Goal: Information Seeking & Learning: Find specific page/section

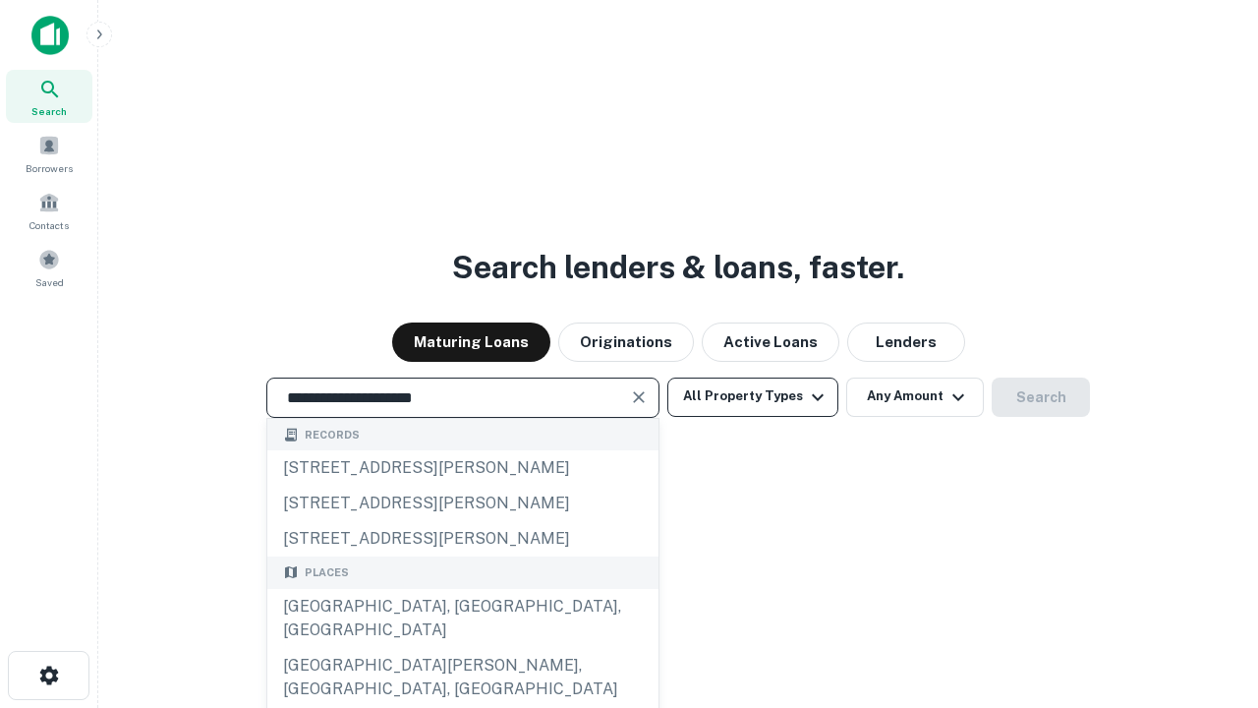
click at [462, 648] on div "[GEOGRAPHIC_DATA], [GEOGRAPHIC_DATA], [GEOGRAPHIC_DATA]" at bounding box center [462, 618] width 391 height 59
click at [753, 396] on button "All Property Types" at bounding box center [752, 396] width 171 height 39
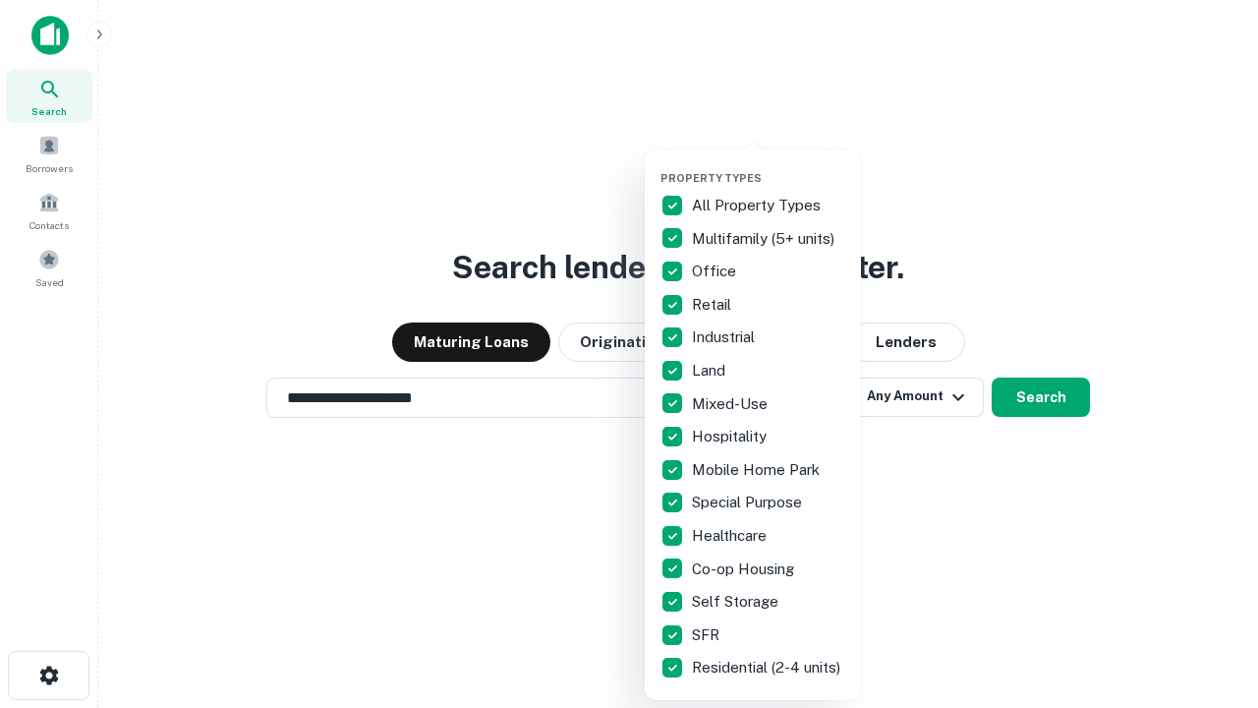
type input "**********"
click at [769, 165] on button "button" at bounding box center [769, 165] width 216 height 1
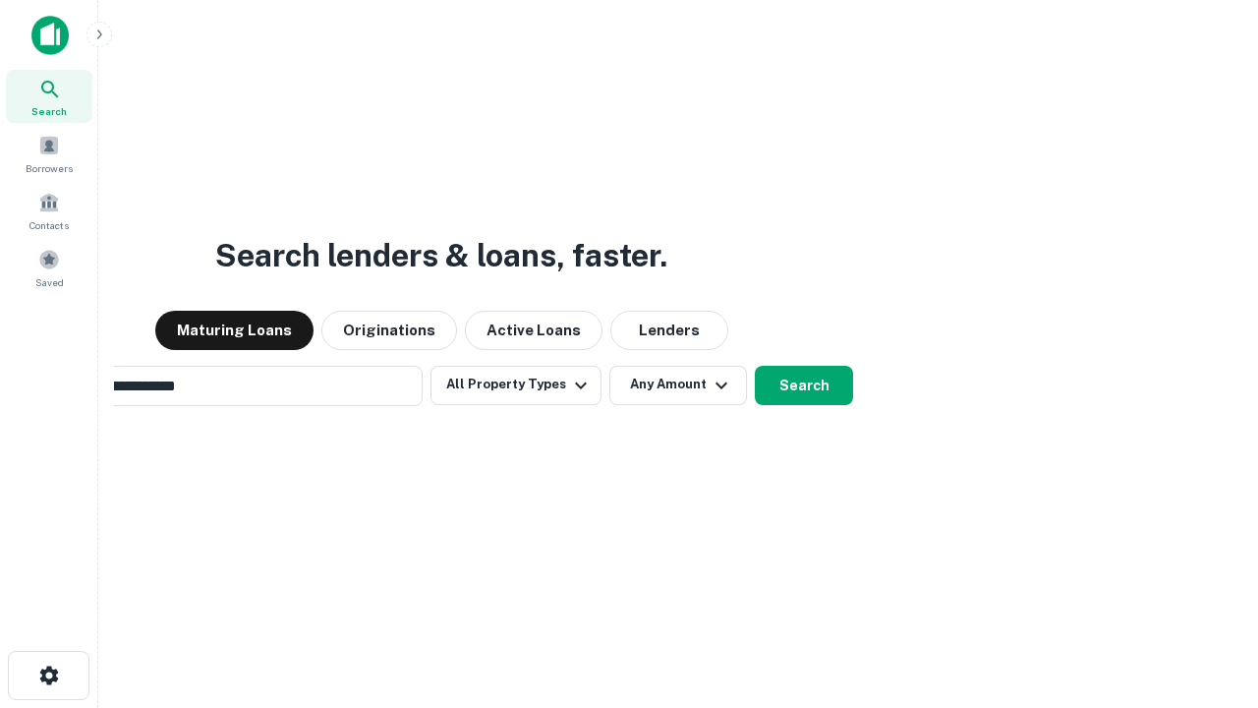
scroll to position [30, 0]
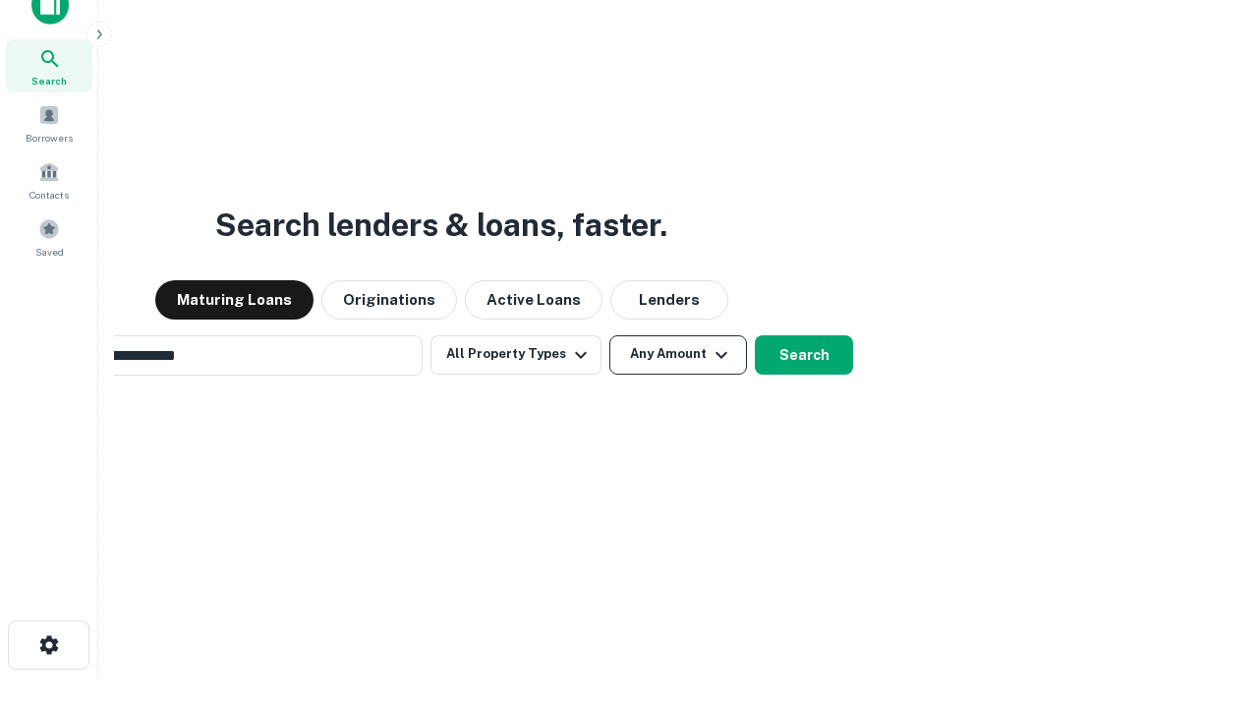
click at [609, 335] on button "Any Amount" at bounding box center [678, 354] width 138 height 39
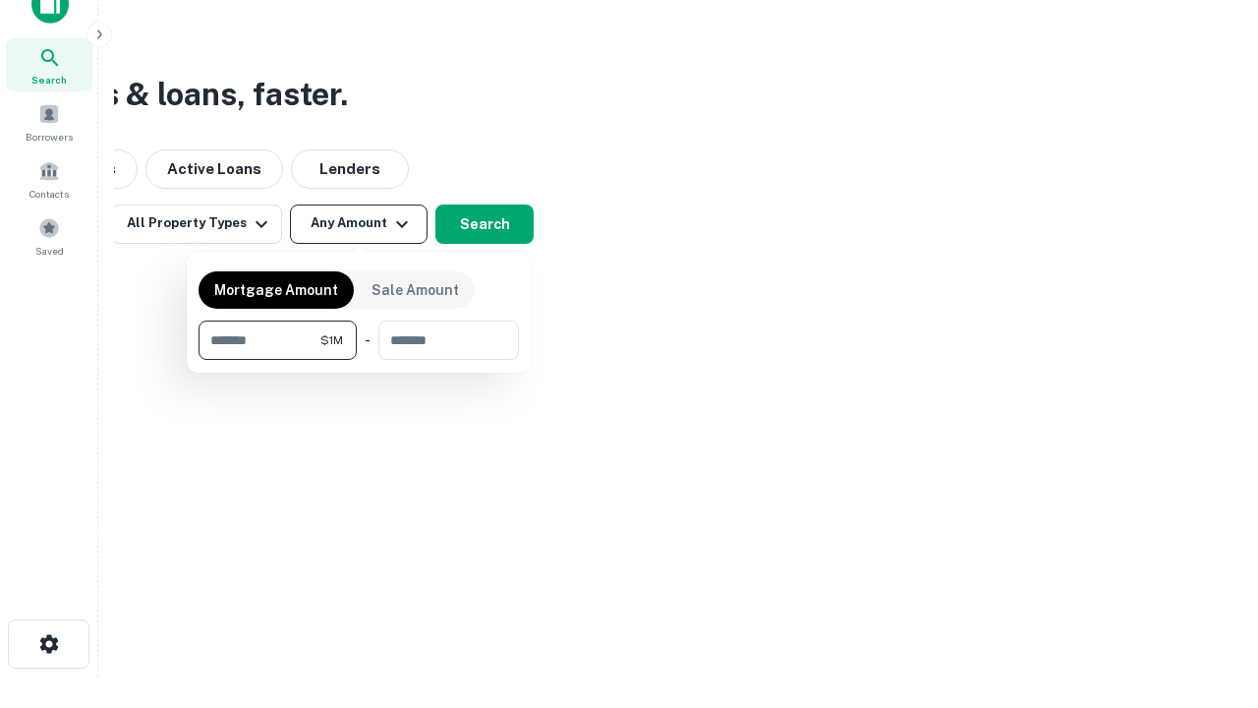
type input "*******"
click at [359, 360] on button "button" at bounding box center [359, 360] width 320 height 1
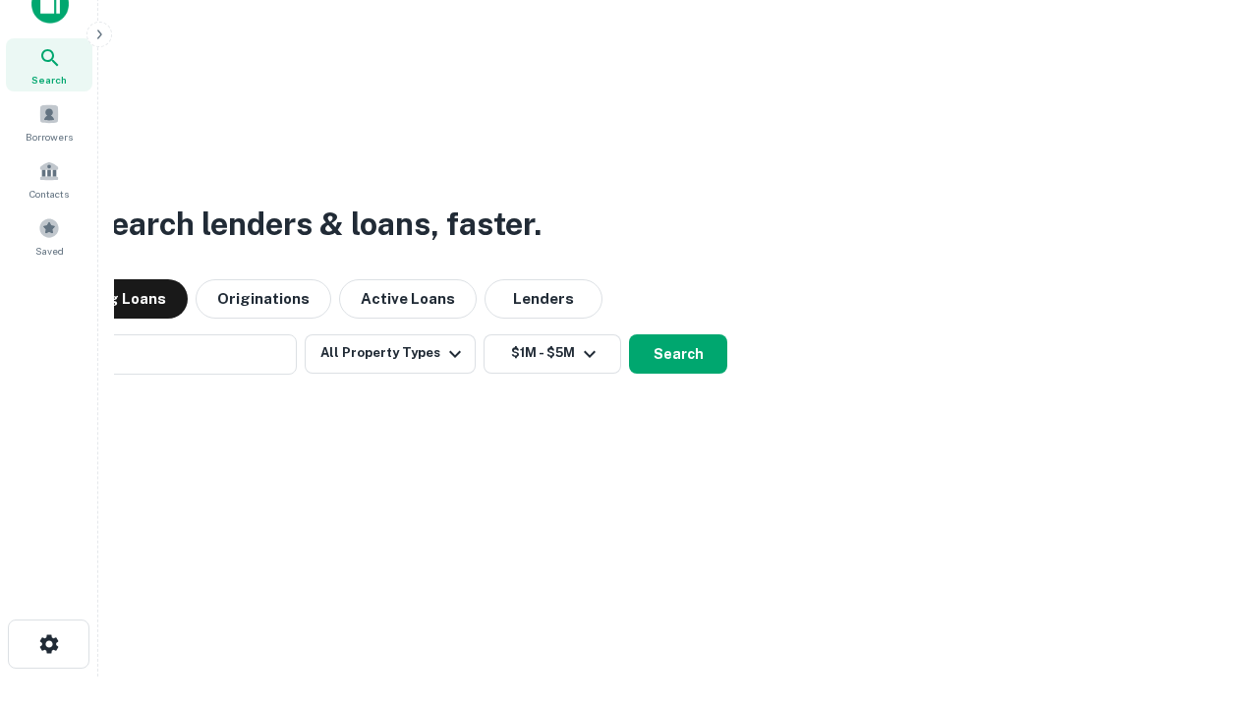
scroll to position [30, 0]
click at [629, 335] on button "Search" at bounding box center [678, 354] width 98 height 39
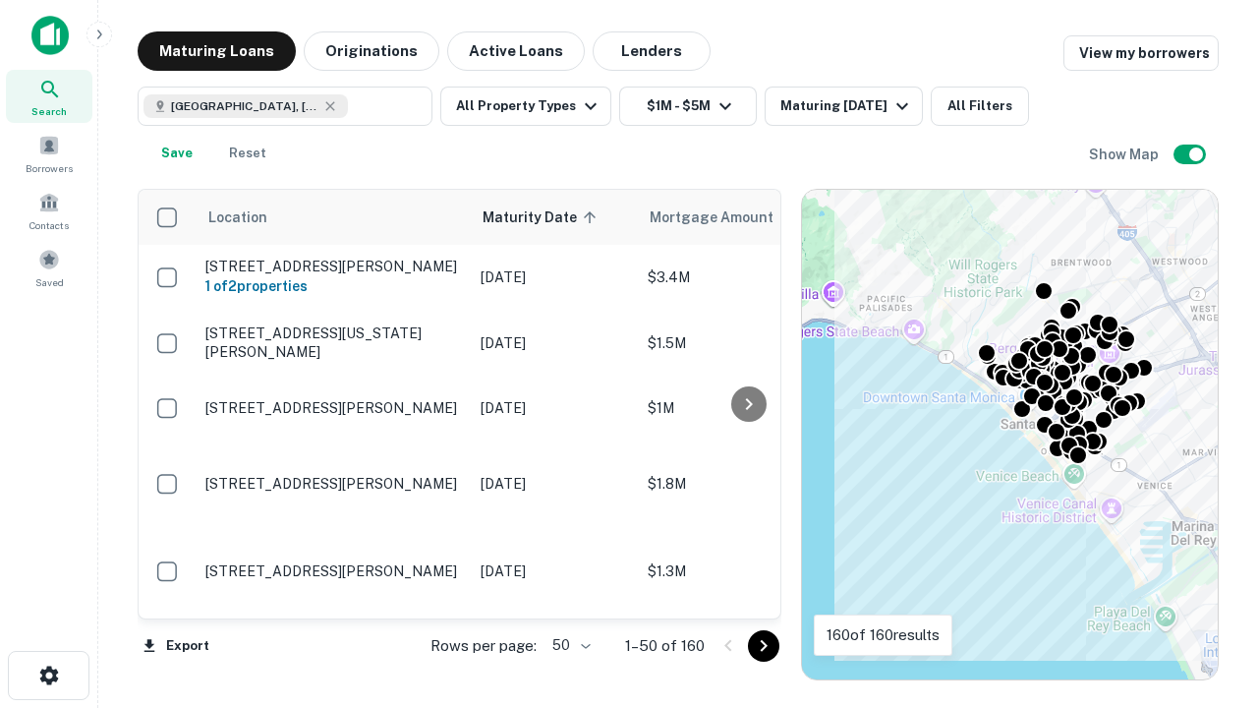
click at [568, 645] on body "Search Borrowers Contacts Saved Maturing Loans Originations Active Loans Lender…" at bounding box center [629, 354] width 1258 height 708
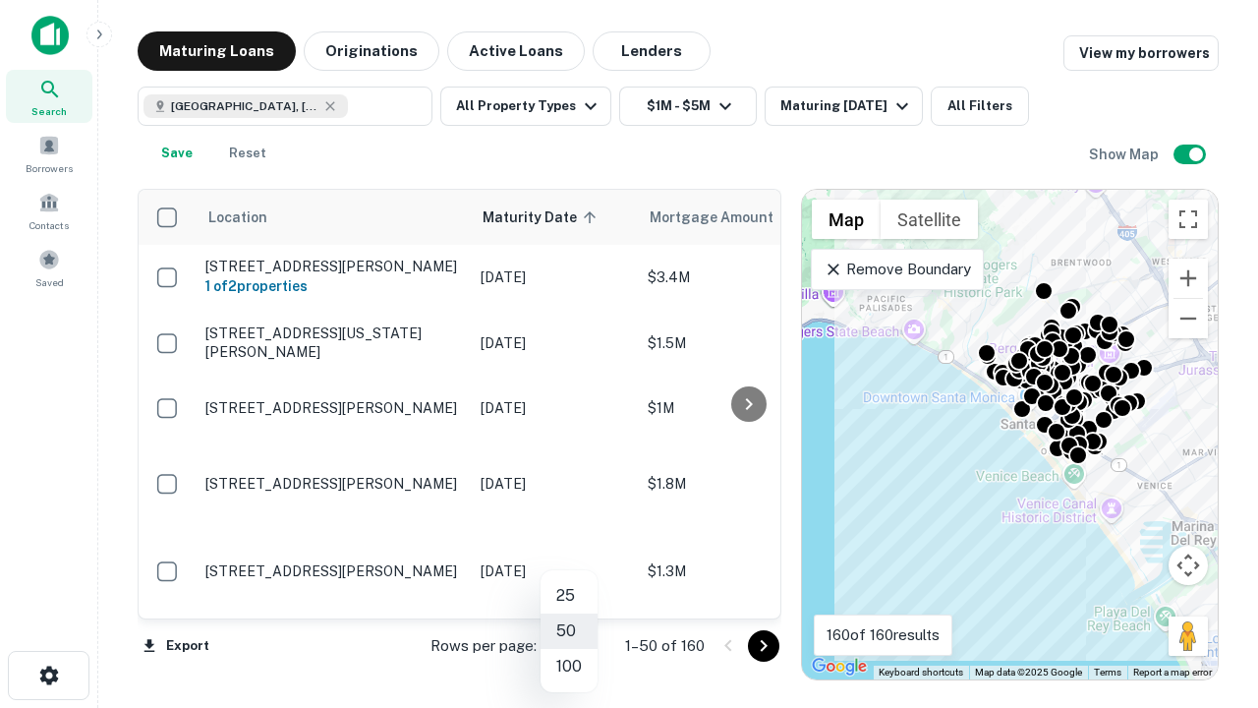
click at [569, 596] on li "25" at bounding box center [569, 595] width 57 height 35
